Goal: Submit feedback/report problem

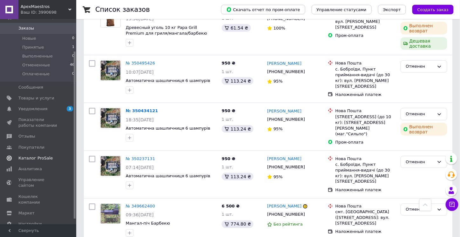
scroll to position [45, 0]
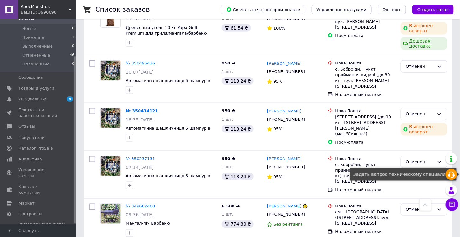
click at [452, 173] on icon at bounding box center [452, 175] width 8 height 8
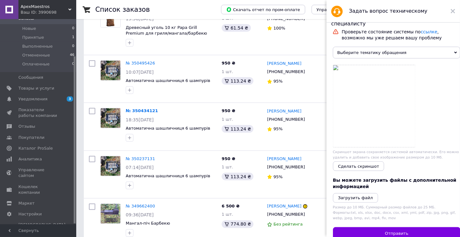
click at [418, 55] on span "Выберите тематику обращения" at bounding box center [396, 53] width 127 height 12
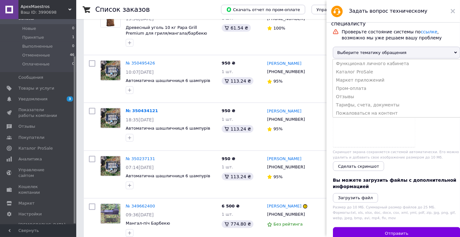
click at [387, 109] on li "Тарифы, счета, документы" at bounding box center [396, 105] width 127 height 8
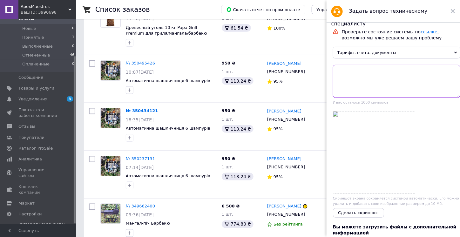
click at [407, 70] on textarea at bounding box center [396, 81] width 127 height 33
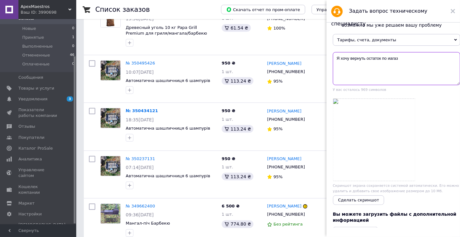
scroll to position [0, 0]
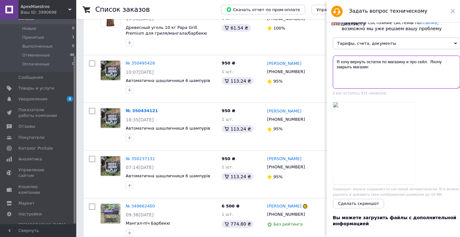
click at [433, 61] on textarea "Я хочу вернуть остаток по магазину и про сейл. Яхочу закрыть магазин" at bounding box center [396, 72] width 127 height 33
click at [409, 61] on textarea "Я хочу вернуть остаток по магазину и про сейл. Я хочу закрыть магазин" at bounding box center [396, 72] width 127 height 33
click at [365, 63] on textarea "Я хочу вернуть остаток про сейл. Я хочу закрыть магазин" at bounding box center [396, 72] width 127 height 33
drag, startPoint x: 450, startPoint y: 63, endPoint x: 404, endPoint y: 63, distance: 45.8
click at [404, 63] on textarea "Я хочу вывести остаток про сейл. Я хочу закрыть магазин" at bounding box center [396, 72] width 127 height 33
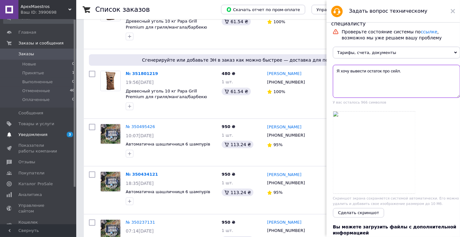
scroll to position [45, 0]
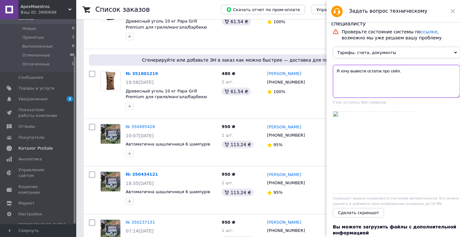
type textarea "Я хочу вывести остаток про сейл."
click at [52, 147] on span "Каталог ProSale" at bounding box center [38, 149] width 40 height 6
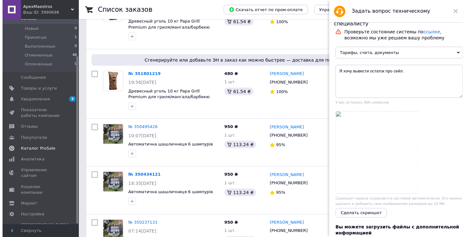
scroll to position [3, 0]
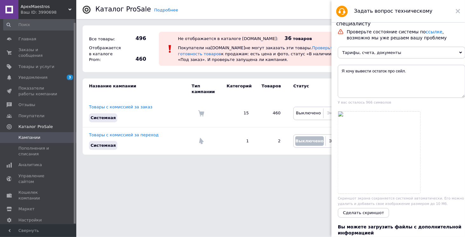
drag, startPoint x: 229, startPoint y: 188, endPoint x: 215, endPoint y: 182, distance: 15.5
click at [215, 161] on html "ApexMaestros Ваш ID: 3990698 Сайт ApexMaestros Кабинет покупателя Проверить сос…" at bounding box center [232, 80] width 465 height 161
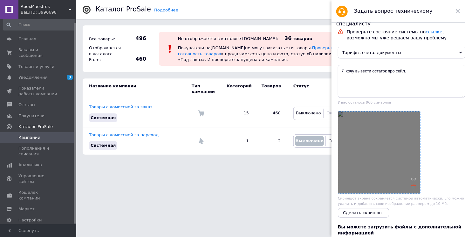
click at [414, 188] on use at bounding box center [413, 187] width 5 height 5
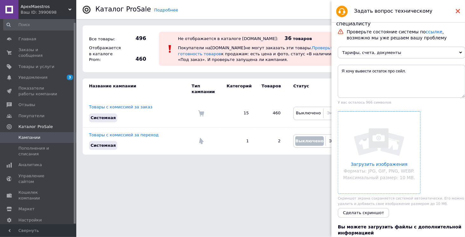
click at [459, 9] on use at bounding box center [458, 11] width 4 height 4
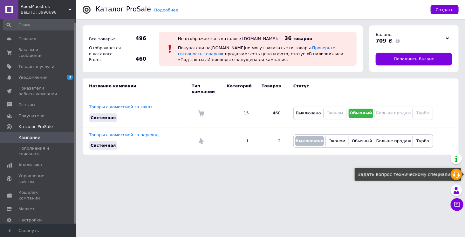
click at [459, 178] on icon at bounding box center [457, 175] width 8 height 8
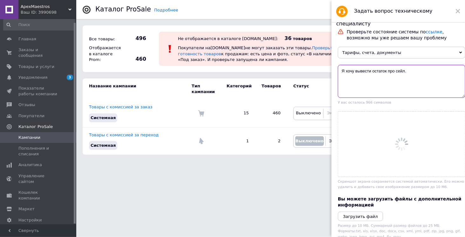
click at [418, 71] on textarea "Я хочу вывести остаток про сейл." at bounding box center [401, 81] width 127 height 33
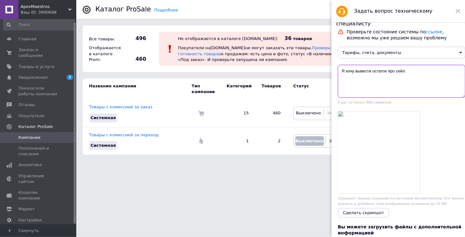
click at [387, 72] on textarea "Я хочу вывести остаток про сейл." at bounding box center [401, 81] width 127 height 33
click at [374, 71] on textarea "Я хочу вывести [PERSON_NAME] про сейл." at bounding box center [401, 81] width 127 height 33
click at [405, 71] on textarea "Я хочу вывести баланс про сейл." at bounding box center [401, 81] width 127 height 33
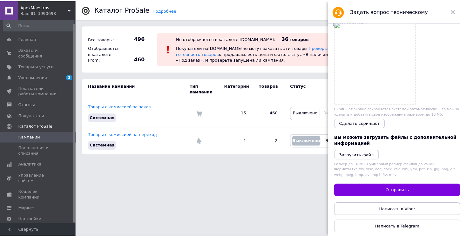
scroll to position [94, 0]
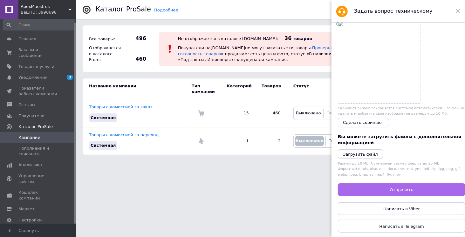
type textarea "Я хочу вывести баланс про сейл и остаток по магазину. Хочу закрыть магазин"
click at [412, 183] on button "Отправить" at bounding box center [401, 189] width 127 height 13
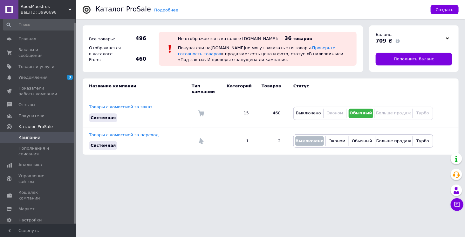
click at [70, 9] on icon at bounding box center [69, 9] width 3 height 3
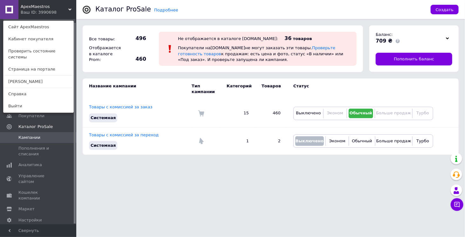
click at [77, 13] on div "Подробнее Каталог ProSale Создать" at bounding box center [270, 9] width 389 height 19
click at [72, 11] on div "ApexMaestros Ваш ID: 3990698 Сайт ApexMaestros Кабинет покупателя Проверить сос…" at bounding box center [38, 9] width 76 height 19
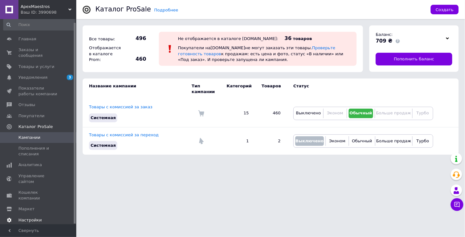
click at [44, 217] on span "Настройки" at bounding box center [38, 220] width 40 height 6
